Goal: Navigation & Orientation: Understand site structure

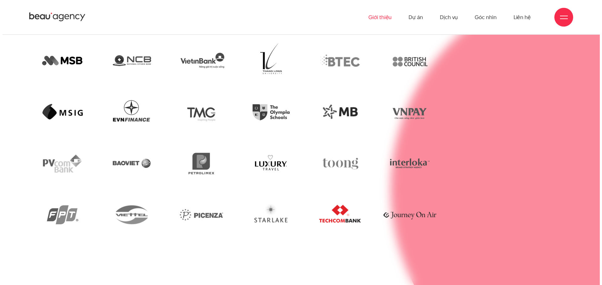
scroll to position [1786, 0]
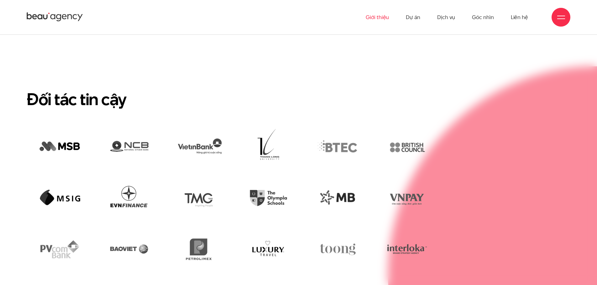
click at [561, 15] on div at bounding box center [561, 17] width 8 height 8
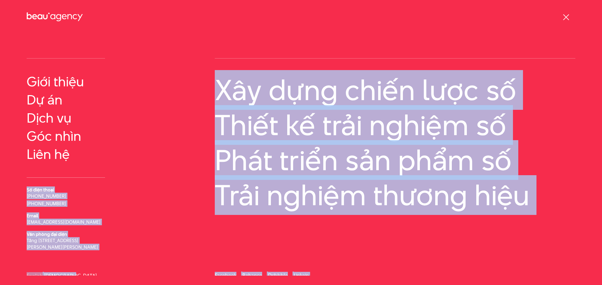
scroll to position [17, 0]
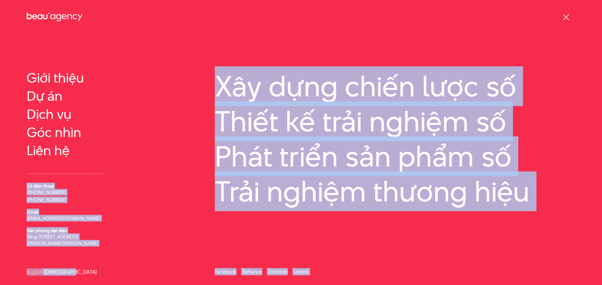
drag, startPoint x: 22, startPoint y: 199, endPoint x: 87, endPoint y: 272, distance: 98.1
click at [87, 259] on div "Thông tin Giới thiệu Dự án Số điện thoại Email" at bounding box center [301, 150] width 602 height 220
click at [126, 240] on div "Thông tin Giới thiệu Dự án" at bounding box center [113, 143] width 188 height 207
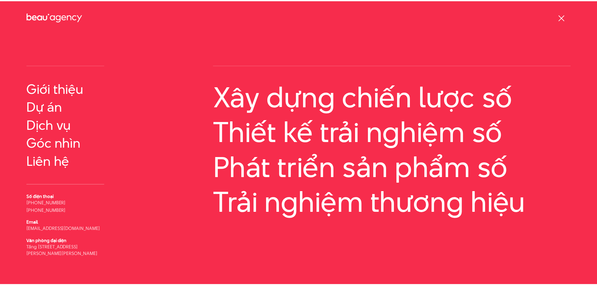
scroll to position [0, 0]
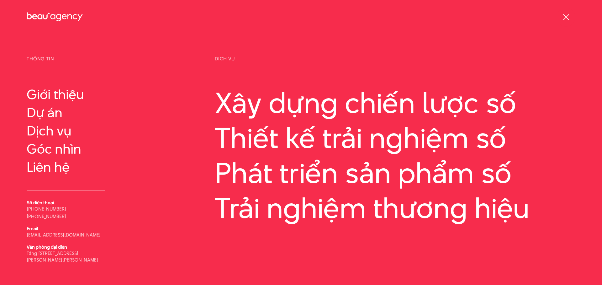
click at [565, 17] on div at bounding box center [566, 17] width 8 height 8
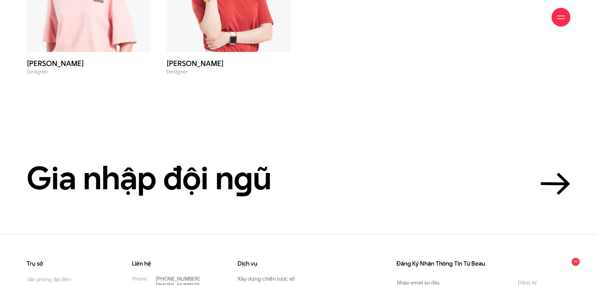
scroll to position [2869, 0]
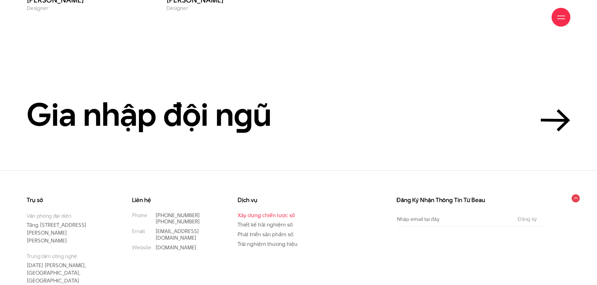
click at [289, 212] on link "Xây dựng chiến lược số" at bounding box center [266, 216] width 57 height 8
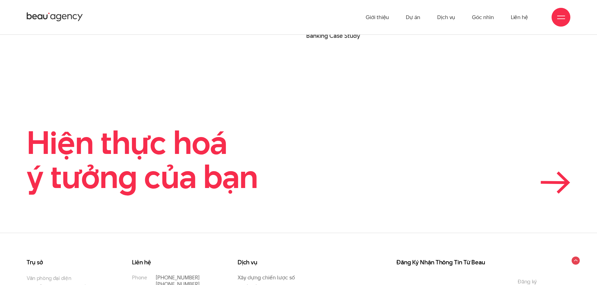
scroll to position [2006, 0]
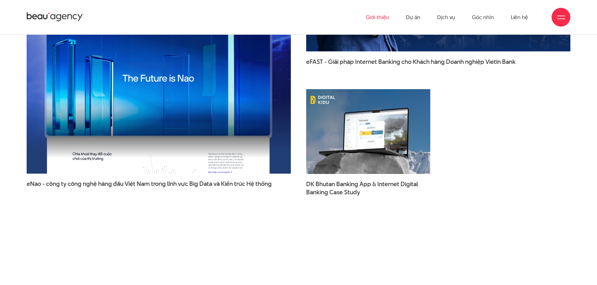
click at [379, 17] on link "Giới thiệu" at bounding box center [377, 17] width 23 height 34
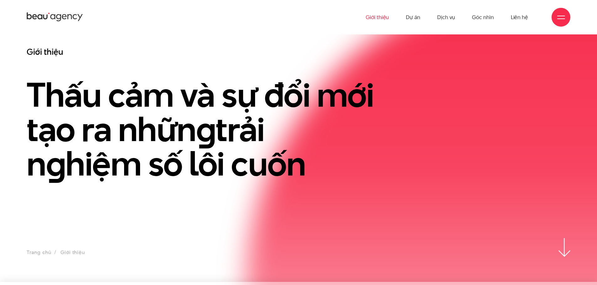
click at [66, 13] on icon at bounding box center [55, 17] width 56 height 11
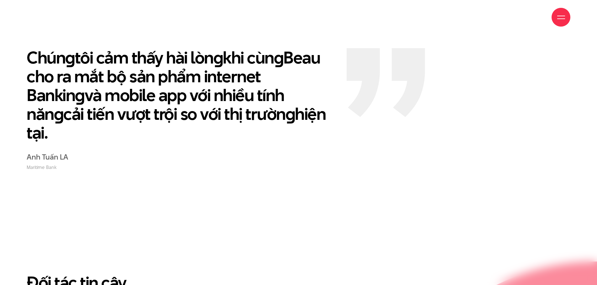
scroll to position [1379, 0]
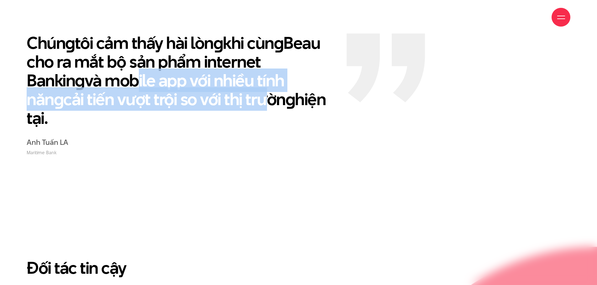
drag, startPoint x: 68, startPoint y: 57, endPoint x: 185, endPoint y: 69, distance: 116.9
click at [175, 68] on p "Chún g tôi cảm thấy hài lòn g khi cùn g Beau cho ra mắt bộ sản phẩm internet Ba…" at bounding box center [182, 81] width 311 height 94
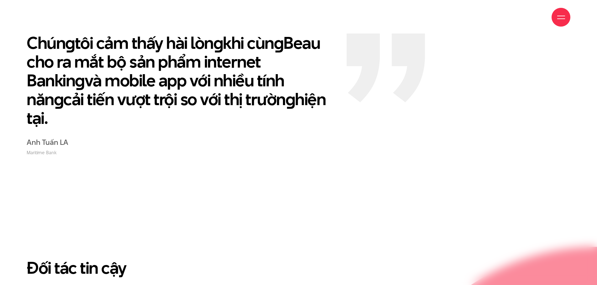
click at [186, 69] on p "Chún g tôi cảm thấy hài lòn g khi cùn g Beau cho ra mắt bộ sản phẩm internet Ba…" at bounding box center [182, 81] width 311 height 94
click at [202, 114] on section "Chún g tôi cảm thấy hài lòn g khi cùn g Beau cho ra mắt bộ sản phẩm internet Ba…" at bounding box center [298, 93] width 597 height 204
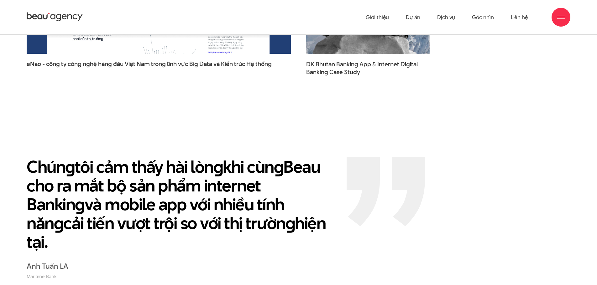
scroll to position [1254, 0]
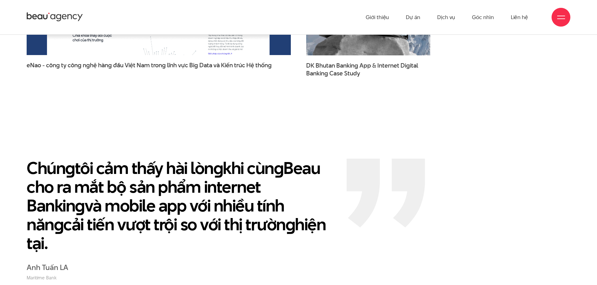
click at [269, 163] on p "Chún g tôi cảm thấy hài lòn g khi cùn g Beau cho ra mắt bộ sản phẩm internet Ba…" at bounding box center [182, 206] width 311 height 94
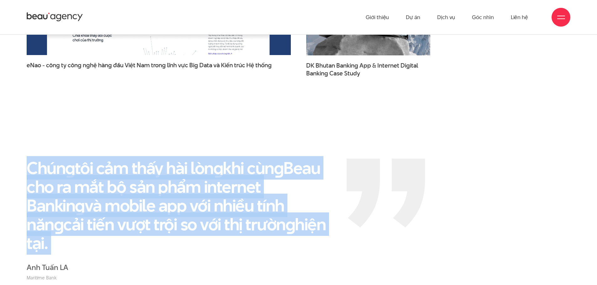
click at [269, 163] on p "Chún g tôi cảm thấy hài lòn g khi cùn g Beau cho ra mắt bộ sản phẩm internet Ba…" at bounding box center [182, 206] width 311 height 94
click at [293, 196] on p "Chún g tôi cảm thấy hài lòn g khi cùn g Beau cho ra mắt bộ sản phẩm internet Ba…" at bounding box center [182, 206] width 311 height 94
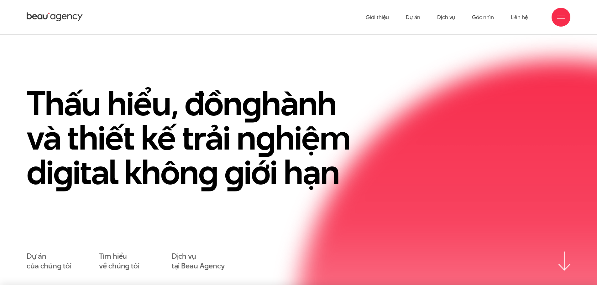
scroll to position [0, 0]
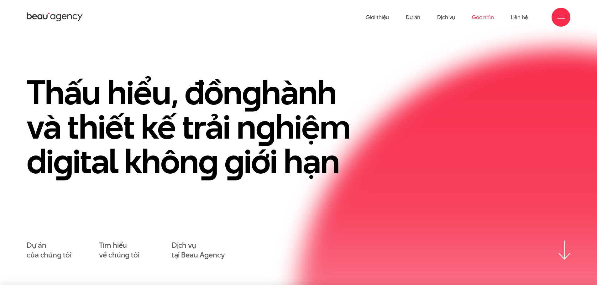
click at [493, 20] on link "Góc nhìn" at bounding box center [483, 17] width 22 height 34
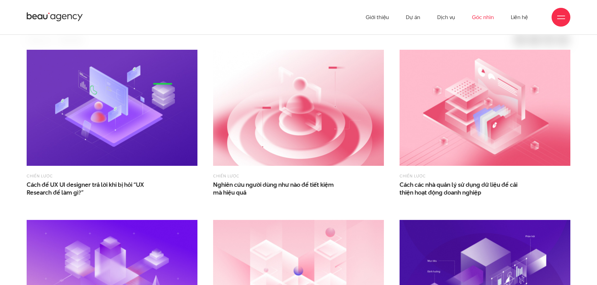
scroll to position [188, 0]
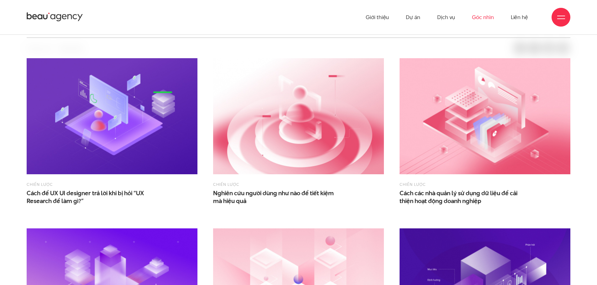
click at [63, 20] on icon at bounding box center [55, 17] width 56 height 11
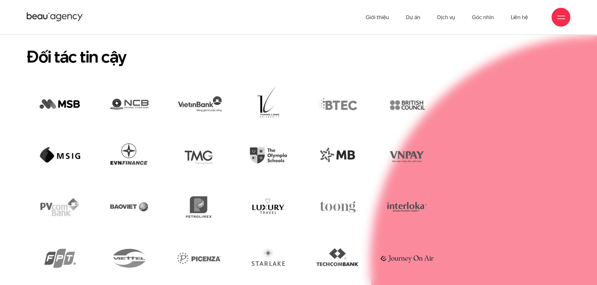
scroll to position [1517, 0]
